Goal: Task Accomplishment & Management: Use online tool/utility

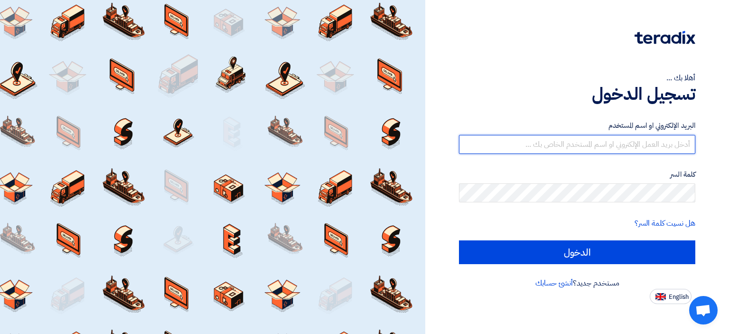
click at [596, 135] on input "text" at bounding box center [577, 144] width 236 height 19
type input "[EMAIL_ADDRESS][DOMAIN_NAME]"
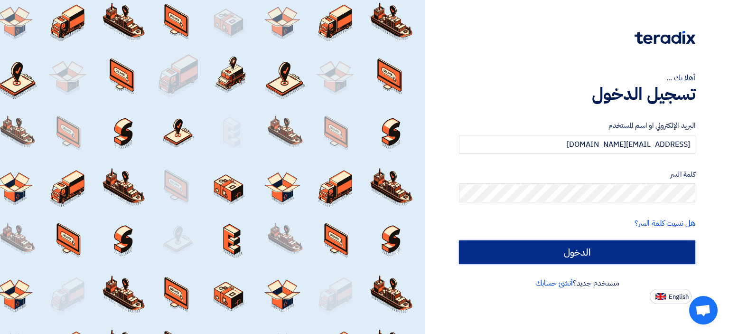
click at [609, 248] on input "الدخول" at bounding box center [577, 252] width 236 height 24
type input "Sign in"
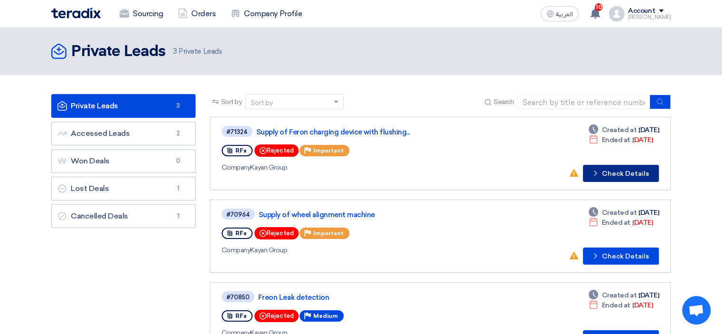
click at [621, 175] on button "Check details Check Details" at bounding box center [621, 173] width 76 height 17
click at [407, 225] on div "RFx Rejected Priority Important" at bounding box center [360, 233] width 276 height 16
